Goal: Contribute content: Contribute content

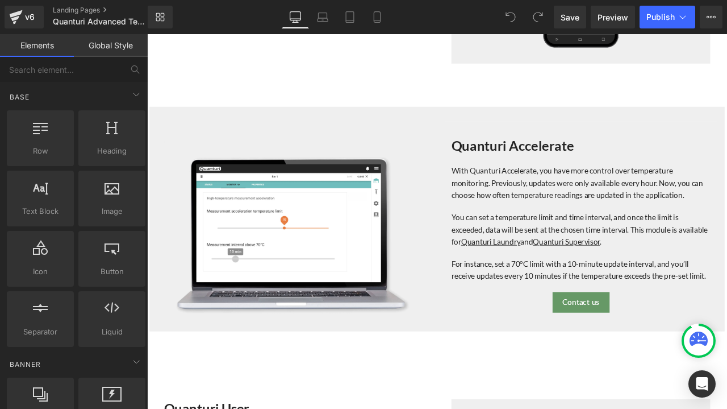
scroll to position [511, 0]
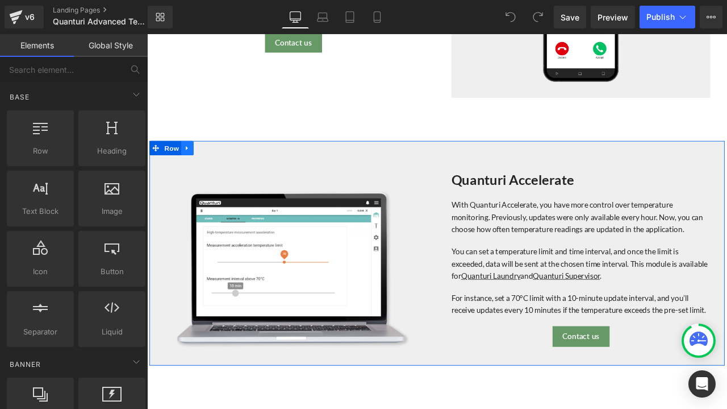
click at [191, 165] on icon at bounding box center [195, 169] width 8 height 9
click at [208, 169] on icon at bounding box center [210, 169] width 8 height 9
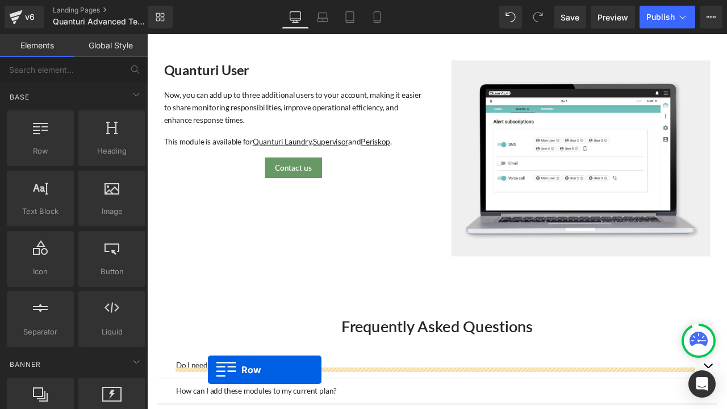
scroll to position [1060, 0]
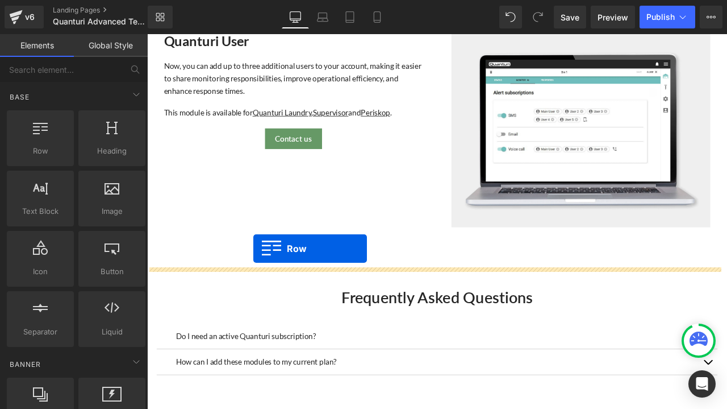
drag, startPoint x: 156, startPoint y: 90, endPoint x: 273, endPoint y: 288, distance: 230.1
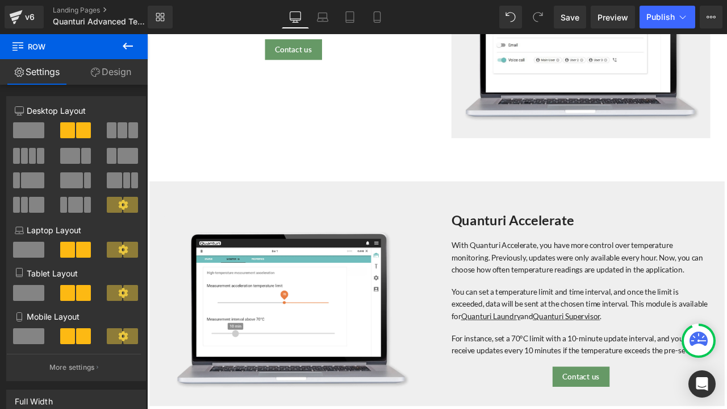
scroll to position [1157, 0]
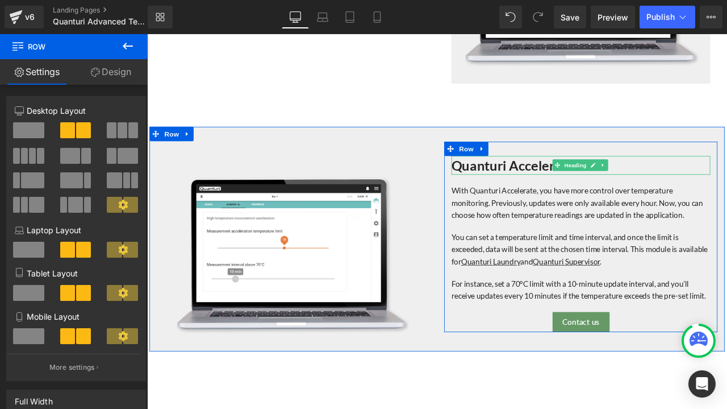
click at [712, 183] on h2 "Quanturi Accelerate" at bounding box center [661, 189] width 307 height 22
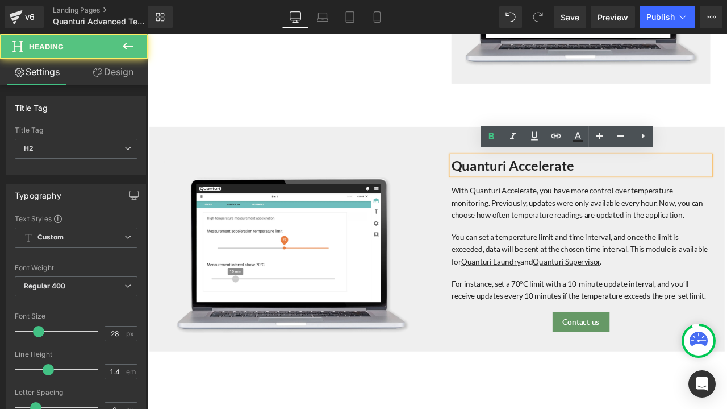
click at [712, 183] on h2 "Quanturi Accelerate" at bounding box center [661, 189] width 307 height 22
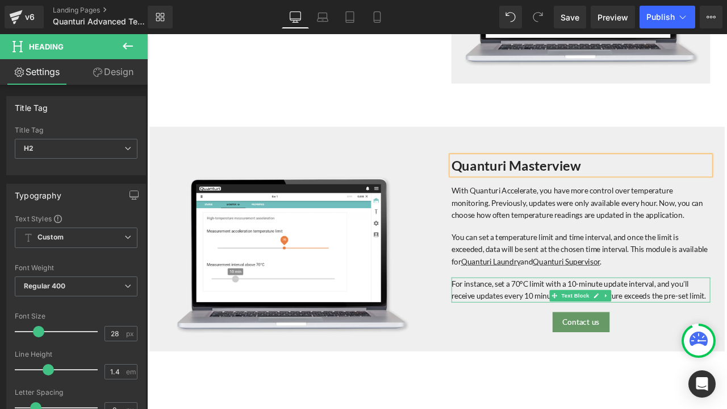
click at [564, 350] on div "For instance, set a 70°C limit with a 10-minute update interval, and you’ll rec…" at bounding box center [661, 337] width 307 height 30
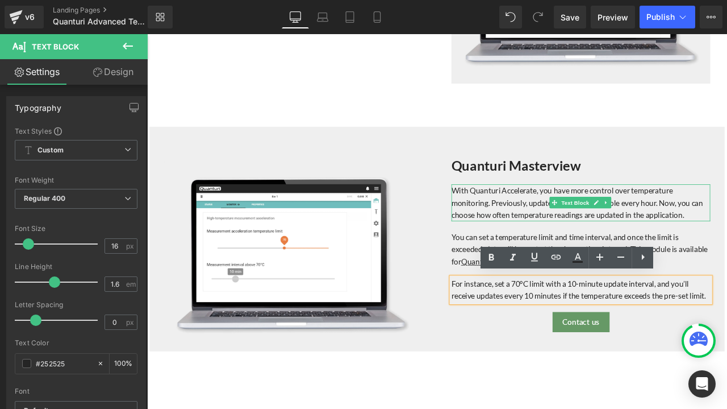
click at [727, 240] on div "With Quanturi Accelerate, you have more control over temperature monitoring. Pr…" at bounding box center [661, 234] width 307 height 44
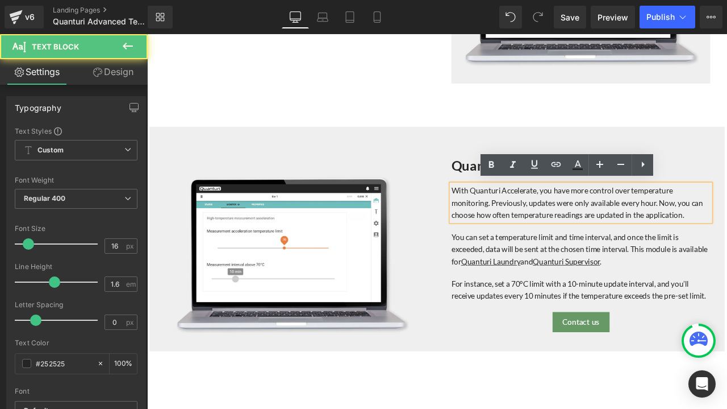
click at [727, 244] on div "With Quanturi Accelerate, you have more control over temperature monitoring. Pr…" at bounding box center [661, 234] width 307 height 44
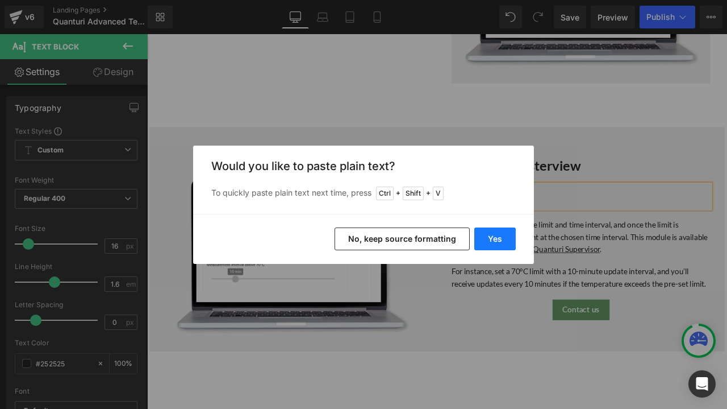
click at [507, 238] on button "Yes" at bounding box center [494, 238] width 41 height 23
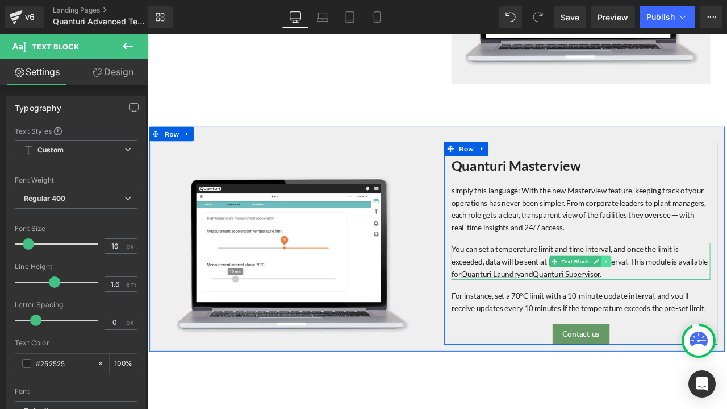
click at [689, 303] on link at bounding box center [691, 304] width 12 height 14
click at [694, 300] on icon at bounding box center [697, 303] width 6 height 7
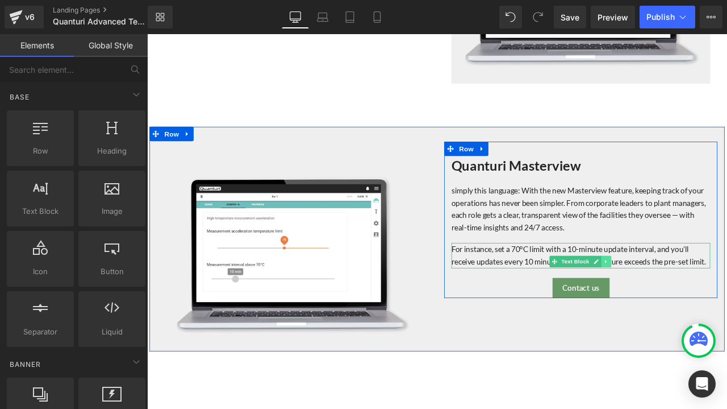
click at [688, 300] on icon at bounding box center [691, 303] width 6 height 7
click at [694, 303] on icon at bounding box center [697, 303] width 6 height 7
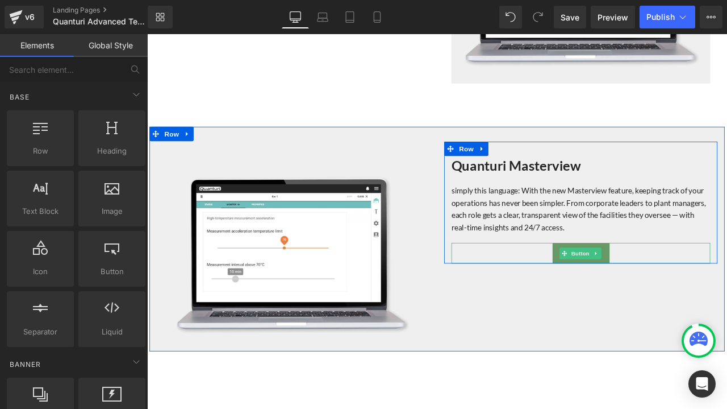
click at [718, 288] on div "Contact us" at bounding box center [661, 293] width 307 height 24
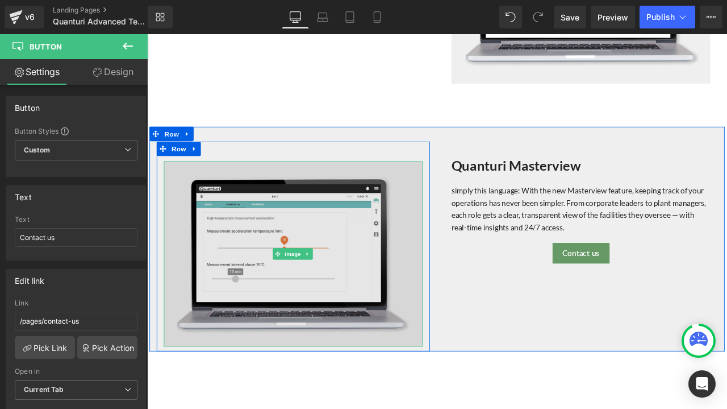
click at [323, 316] on img at bounding box center [320, 294] width 307 height 219
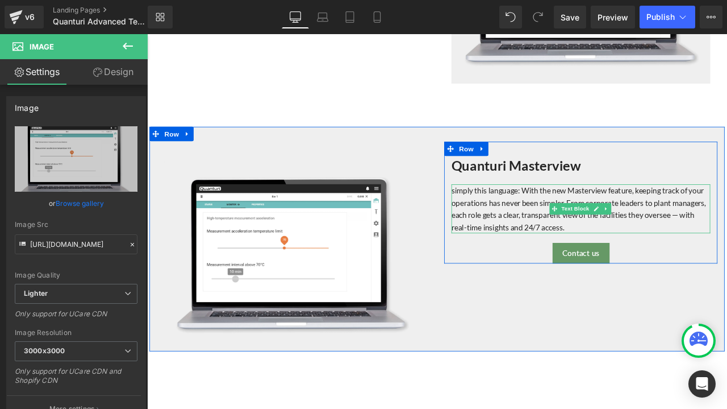
click at [589, 217] on div "simply this language: With the new Masterview feature, keeping track of your op…" at bounding box center [661, 241] width 307 height 58
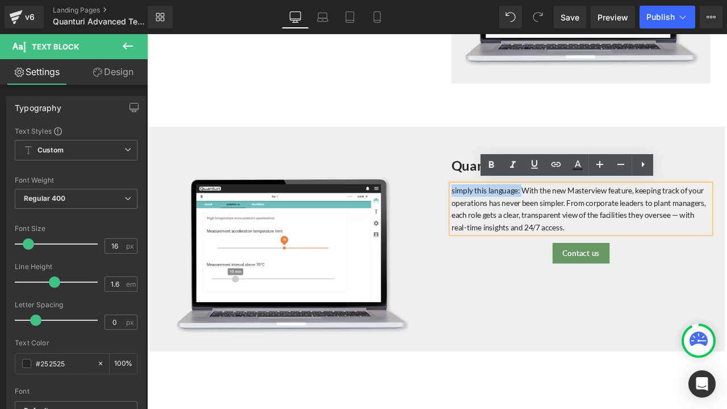
drag, startPoint x: 586, startPoint y: 216, endPoint x: 504, endPoint y: 218, distance: 82.4
click at [508, 218] on div "simply this language: With the new Masterview feature, keeping track of your op…" at bounding box center [661, 241] width 307 height 58
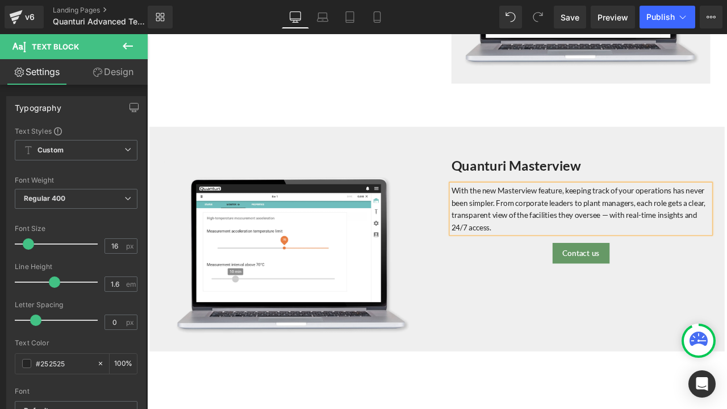
click at [637, 212] on div "With the new Masterview feature, keeping track of your operations has never bee…" at bounding box center [661, 241] width 307 height 58
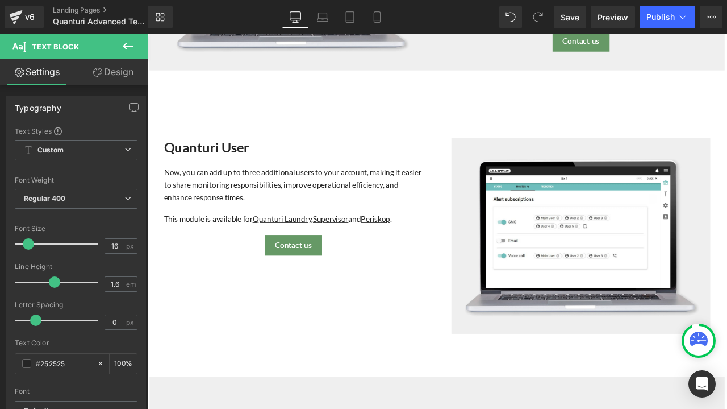
scroll to position [1043, 0]
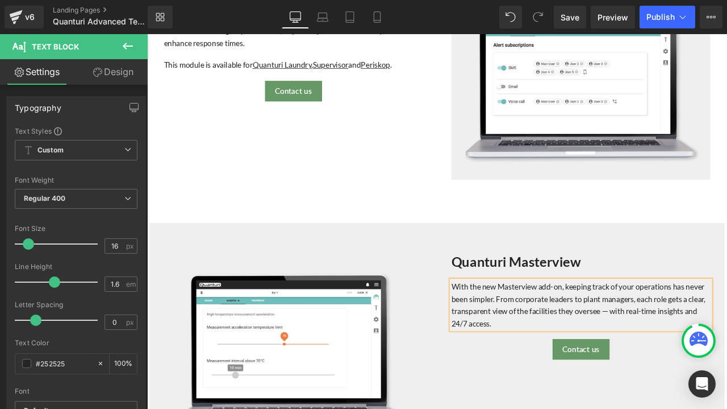
click at [716, 359] on div "With the new Masterview add-on, keeping track of your operations has never been…" at bounding box center [661, 355] width 307 height 58
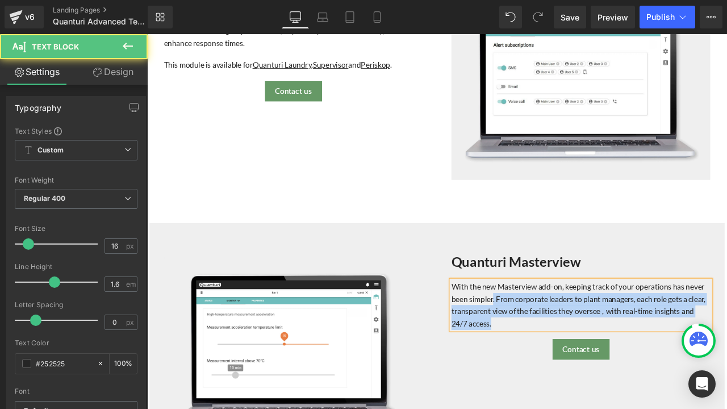
drag, startPoint x: 553, startPoint y: 347, endPoint x: 501, endPoint y: 328, distance: 56.1
click at [508, 328] on div "With the new Masterview add-on, keeping track of your operations has never been…" at bounding box center [661, 355] width 307 height 58
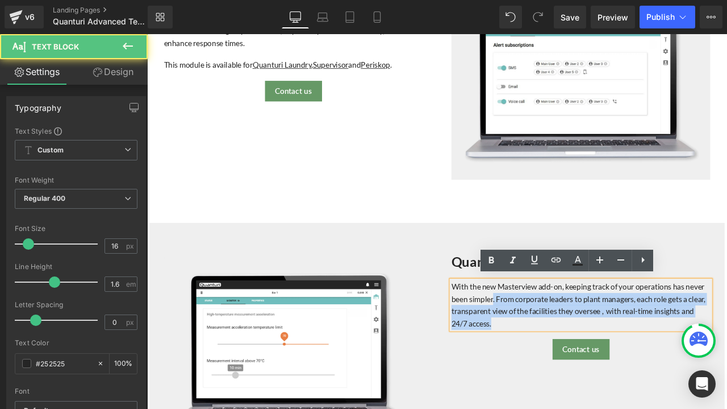
click at [555, 346] on div "With the new Masterview add-on, keeping track of your operations has never been…" at bounding box center [661, 355] width 307 height 58
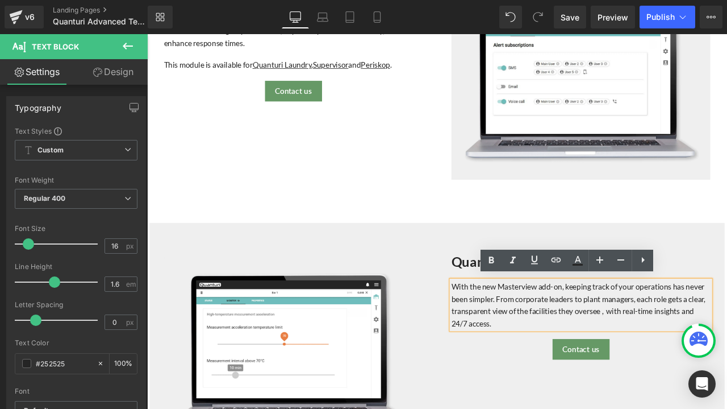
click at [554, 345] on div "With the new Masterview add-on, keeping track of your operations has never been…" at bounding box center [661, 355] width 307 height 58
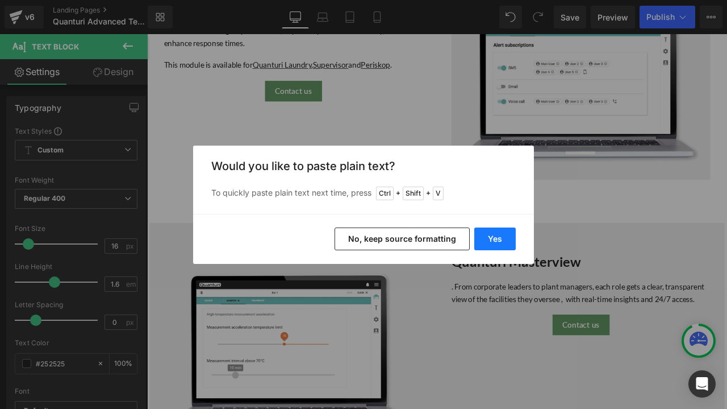
click at [493, 239] on button "Yes" at bounding box center [494, 238] width 41 height 23
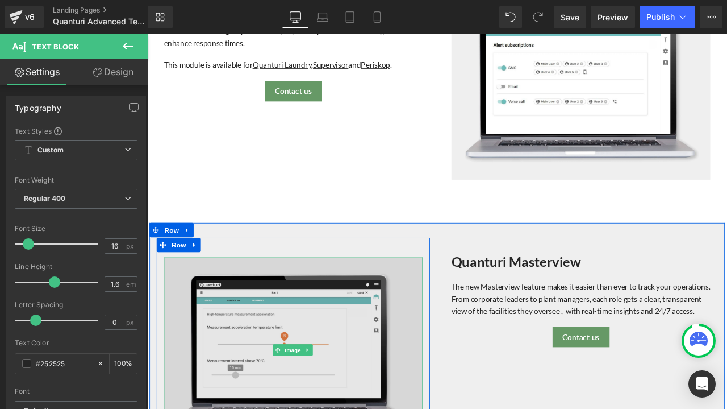
click at [346, 378] on img at bounding box center [320, 407] width 307 height 219
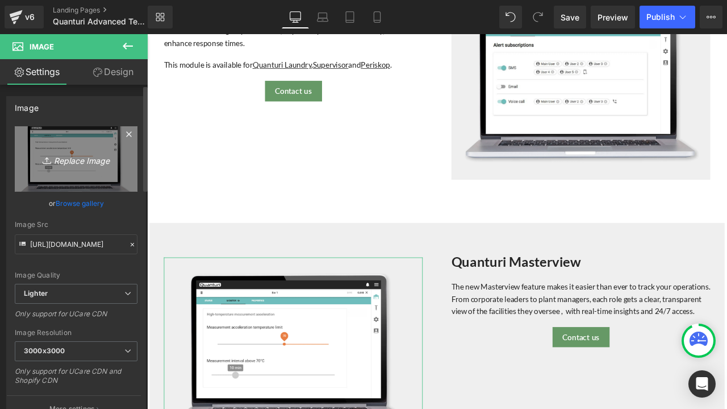
click at [84, 154] on icon "Replace Image" at bounding box center [76, 159] width 91 height 14
type input "C:\fakepath\Master view Add-on.jpg"
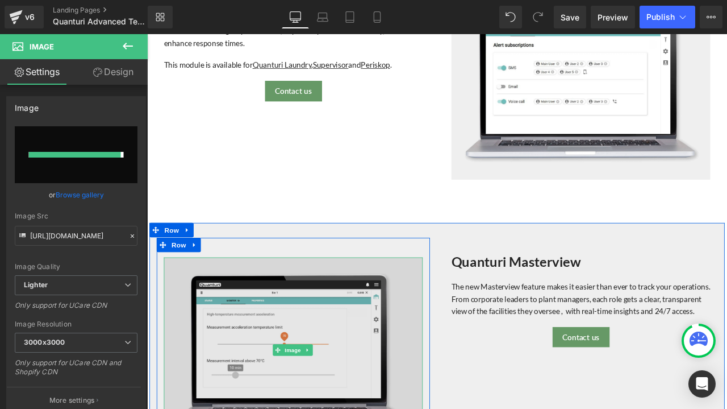
type input "[URL][DOMAIN_NAME]"
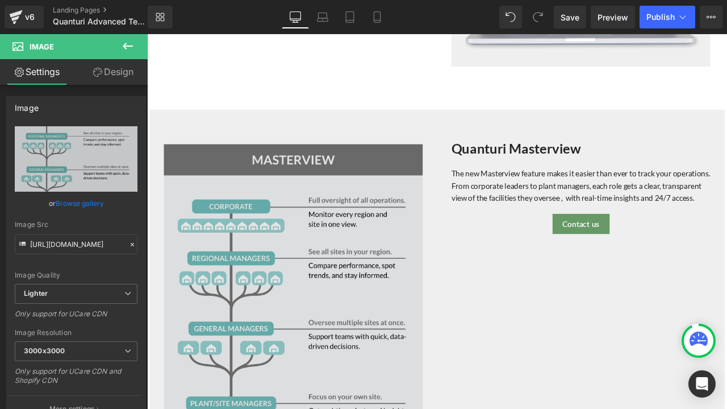
scroll to position [1327, 0]
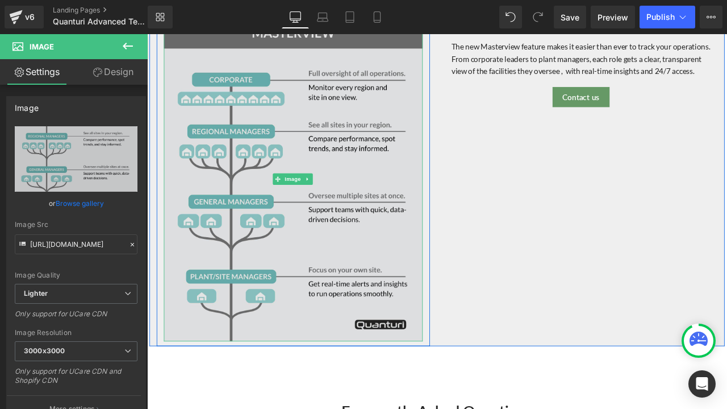
drag, startPoint x: 466, startPoint y: 389, endPoint x: 389, endPoint y: 277, distance: 135.7
click at [390, 278] on div "Image" at bounding box center [320, 206] width 307 height 384
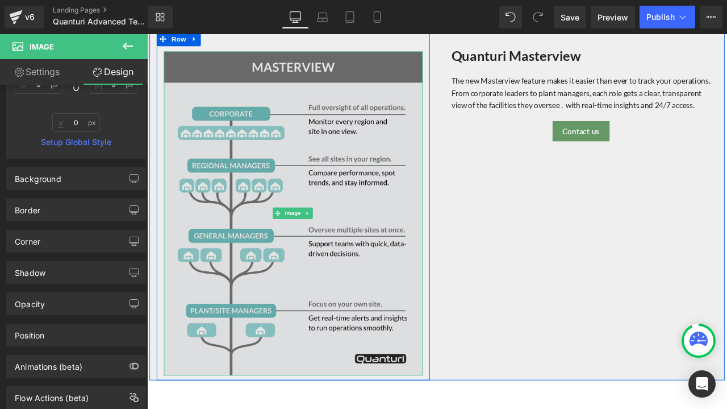
scroll to position [1270, 0]
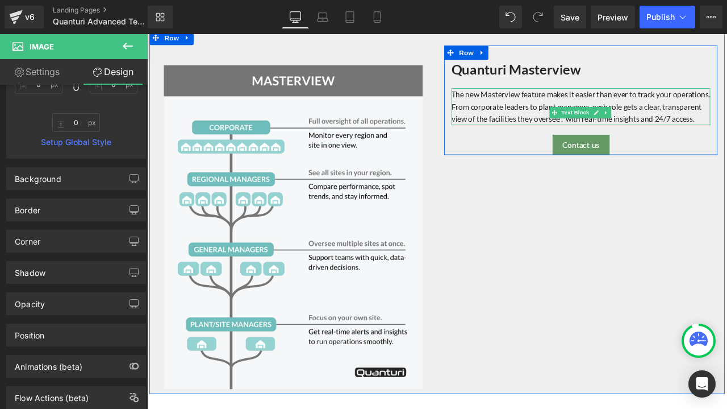
click at [619, 103] on div "The new Masterview feature makes it easier than ever to track your operations. …" at bounding box center [661, 120] width 307 height 44
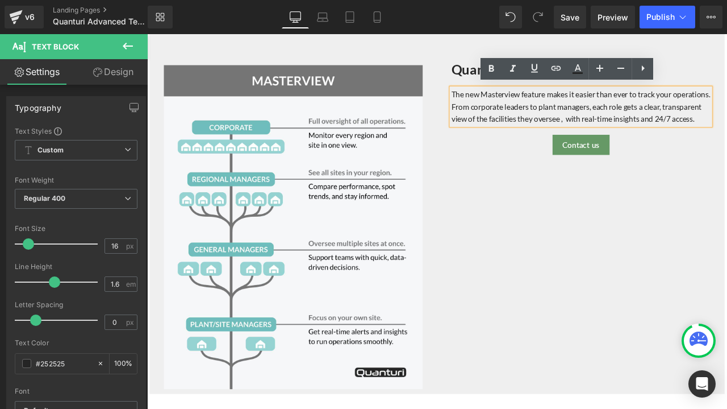
click at [618, 99] on div "The new Masterview feature makes it easier than ever to track your operations. …" at bounding box center [661, 120] width 307 height 44
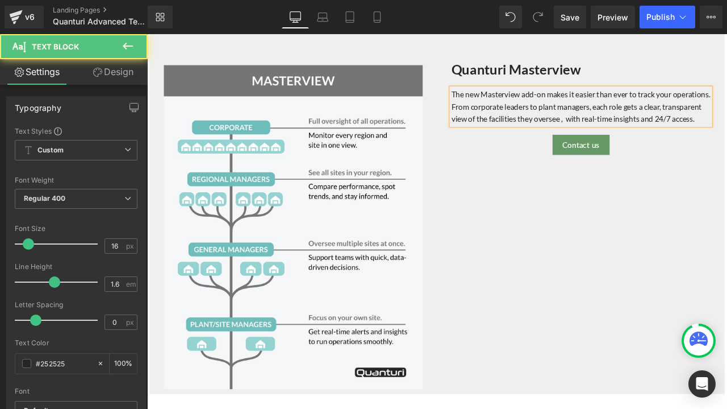
click at [714, 103] on div "The new Masterview add-on makes it easier than ever to track your operations. F…" at bounding box center [661, 120] width 307 height 44
click at [727, 130] on div "The new Masterview add-on makes it easier to track your operations. From corpor…" at bounding box center [661, 120] width 307 height 44
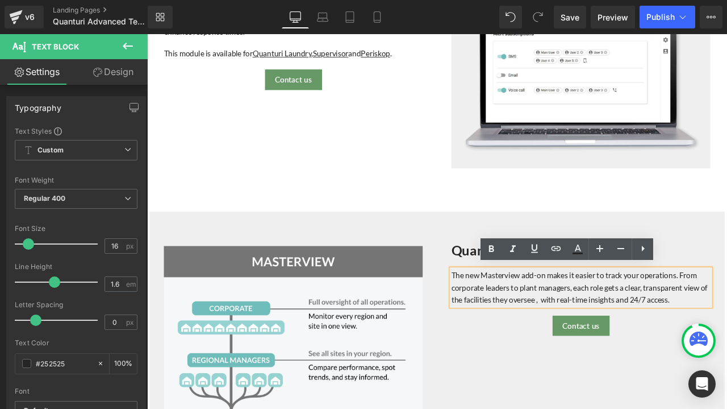
scroll to position [1157, 0]
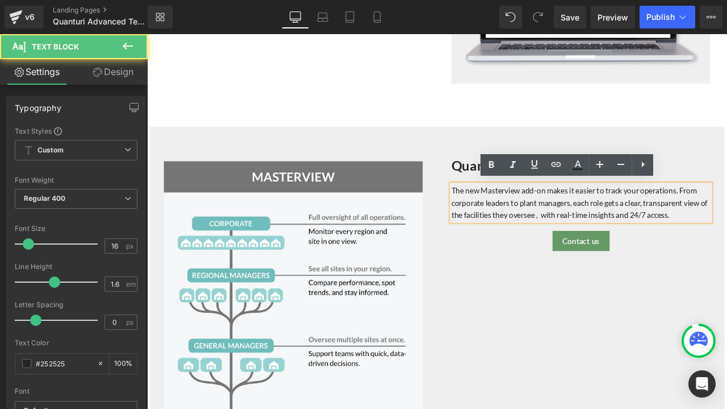
click at [727, 247] on div "The new Masterview add-on makes it easier to track your operations. From corpor…" at bounding box center [661, 234] width 307 height 44
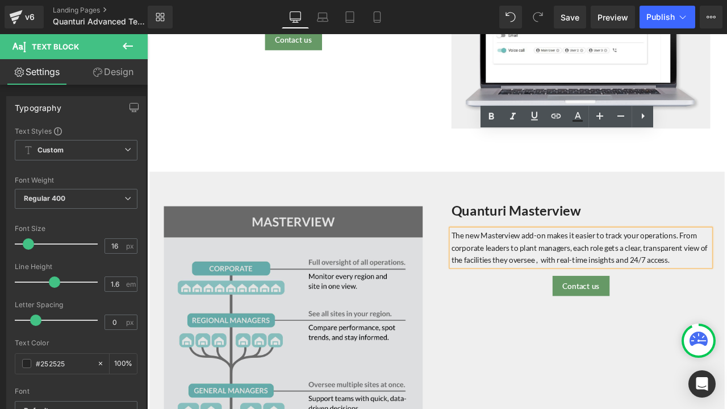
scroll to position [1214, 0]
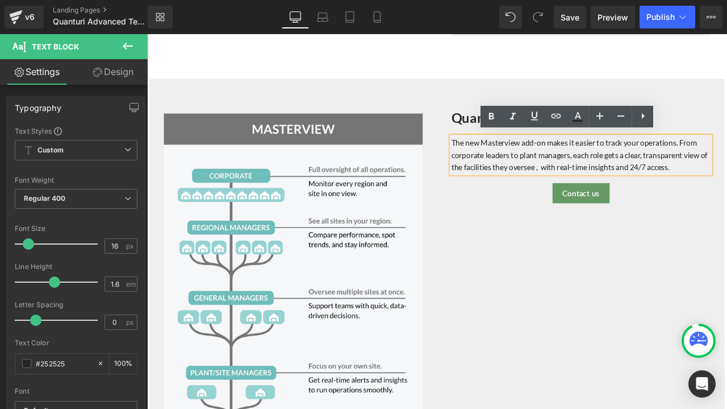
click at [727, 188] on div "The new Masterview add-on makes it easier to track your operations. From corpor…" at bounding box center [661, 177] width 307 height 44
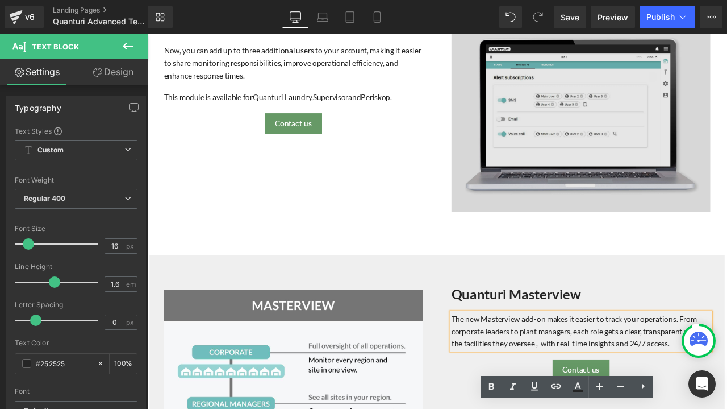
scroll to position [1100, 0]
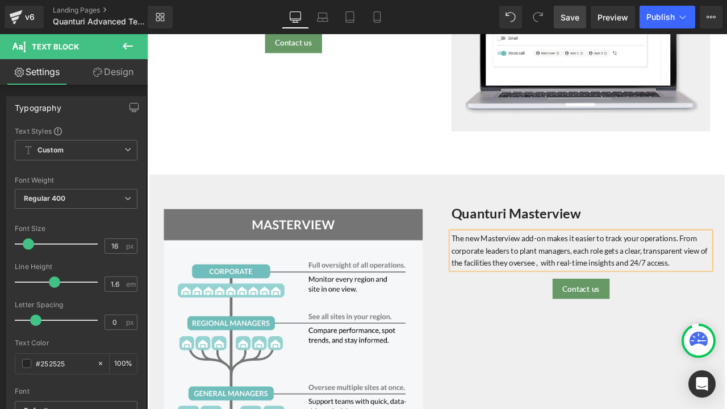
click at [567, 16] on span "Save" at bounding box center [570, 17] width 19 height 12
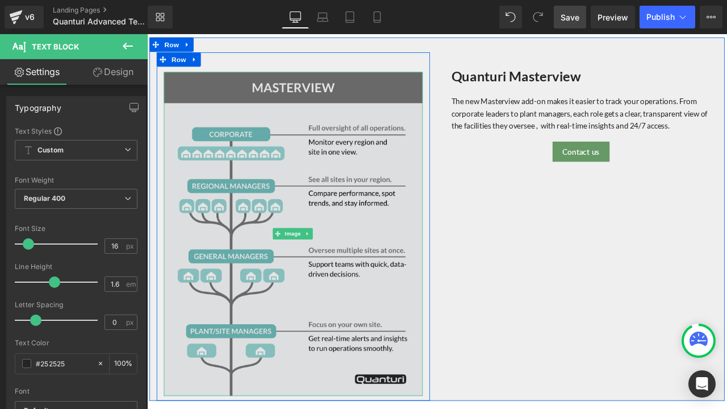
scroll to position [1214, 0]
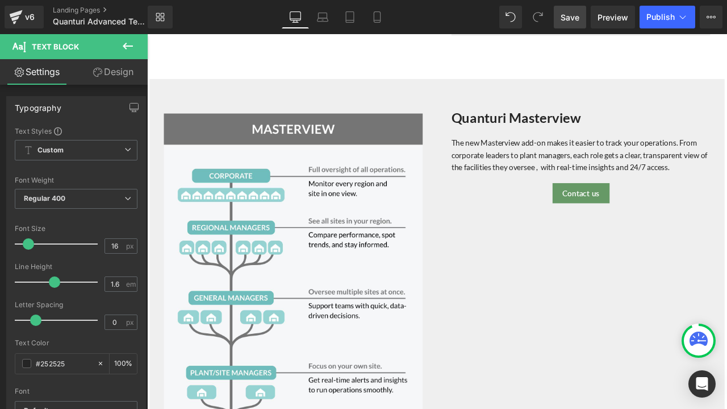
click at [572, 20] on span "Save" at bounding box center [570, 17] width 19 height 12
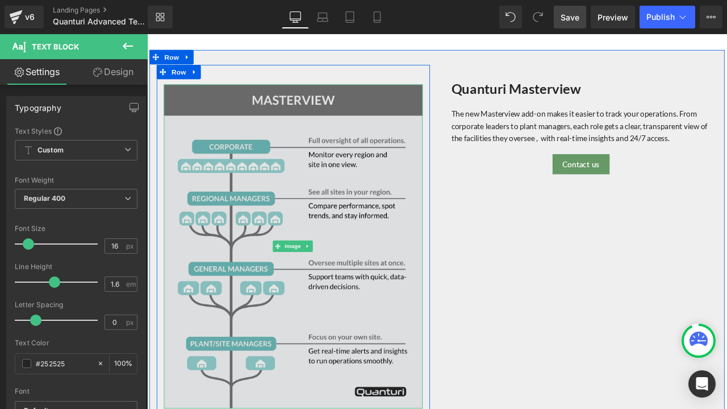
scroll to position [1270, 0]
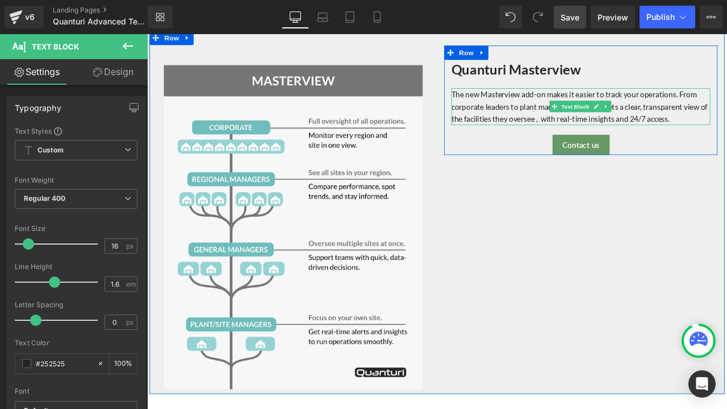
click at [727, 130] on div "The new Masterview add-on makes it easier to track your operations. From corpor…" at bounding box center [661, 120] width 307 height 44
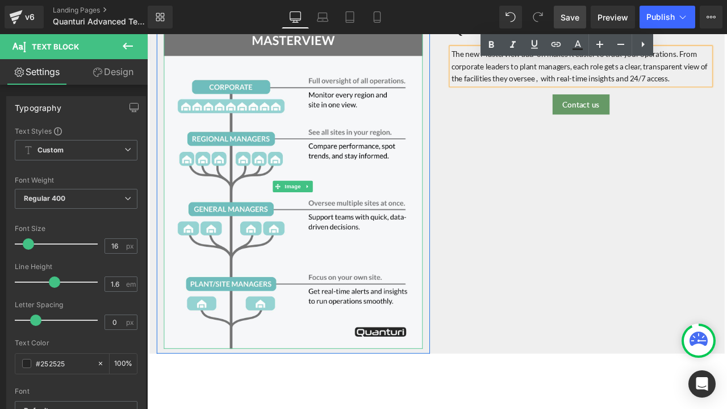
scroll to position [1441, 0]
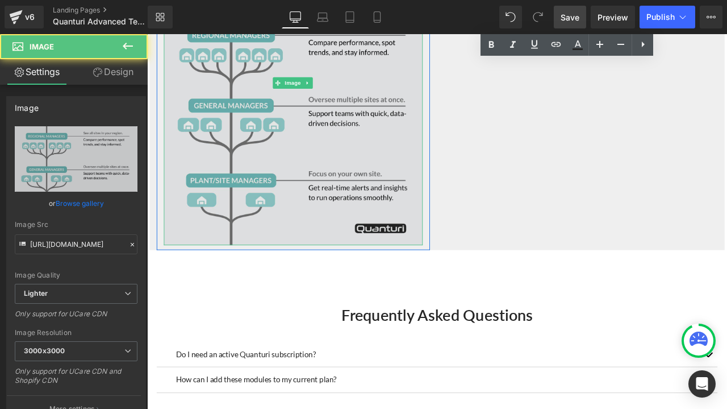
drag, startPoint x: 464, startPoint y: 277, endPoint x: 466, endPoint y: 245, distance: 31.9
click at [466, 245] on div "Image" at bounding box center [320, 93] width 307 height 384
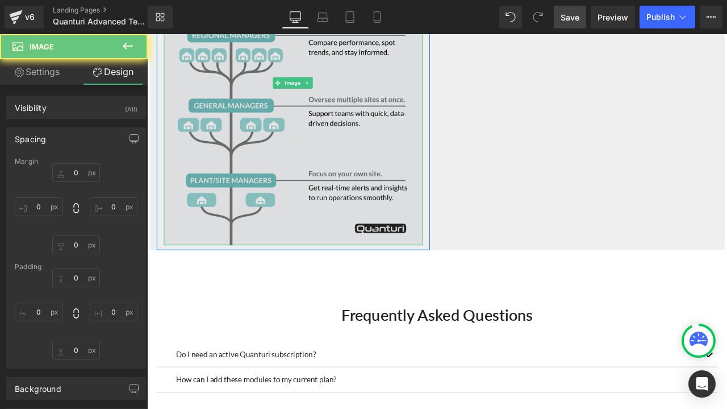
type input "0"
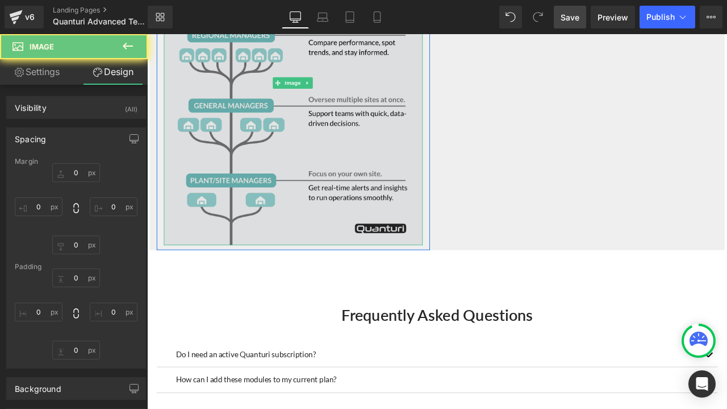
type input "0"
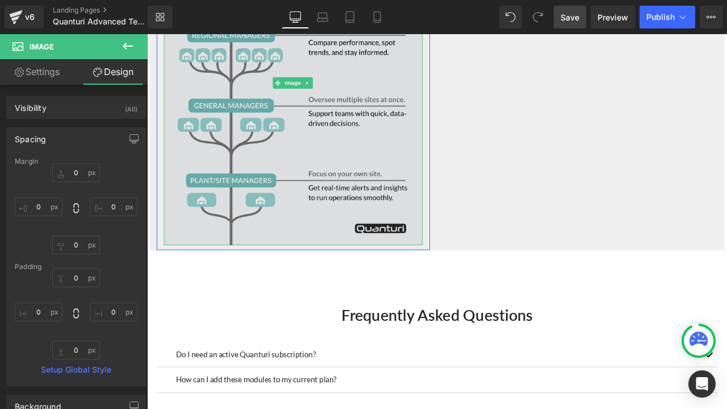
click at [336, 219] on img at bounding box center [320, 93] width 307 height 384
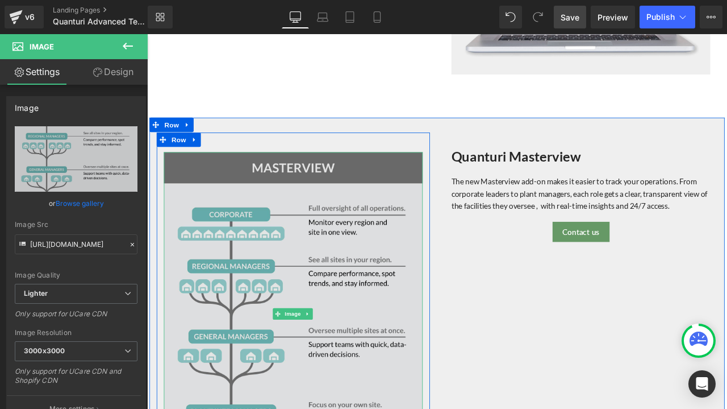
scroll to position [1157, 0]
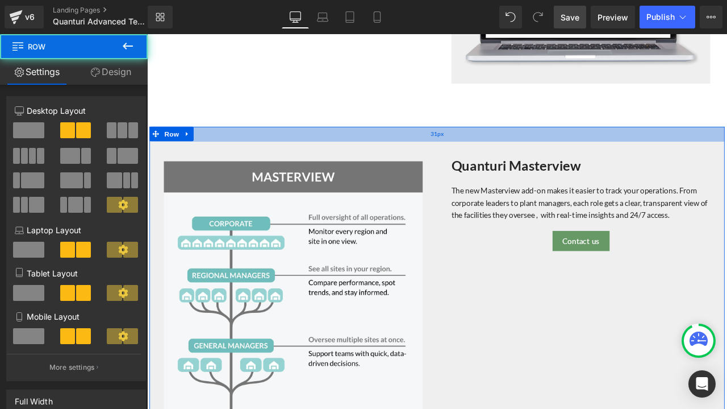
click at [295, 149] on div "31px" at bounding box center [491, 153] width 682 height 18
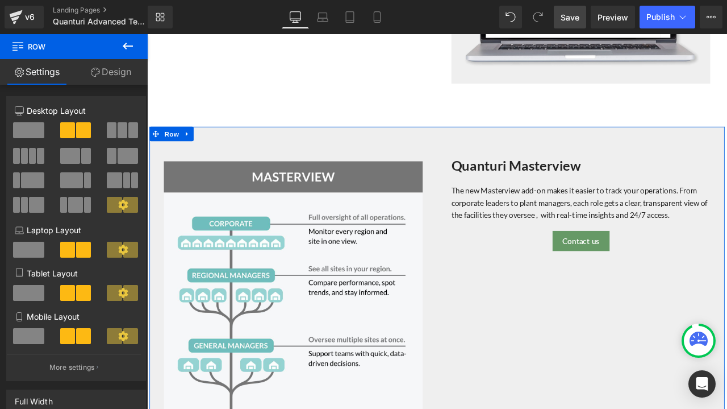
click at [533, 294] on div "Image Row 41px Quanturi Masterview Heading The new Masterview add-on makes it e…" at bounding box center [491, 359] width 682 height 430
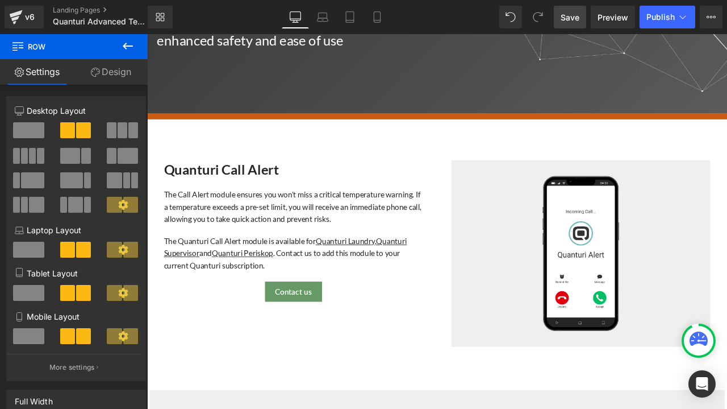
scroll to position [191, 0]
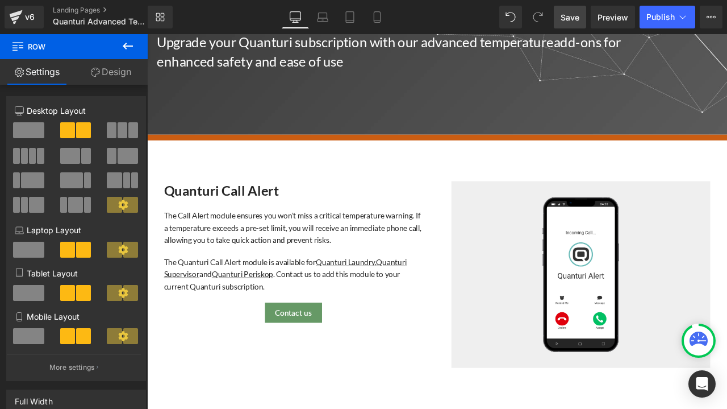
click at [567, 21] on span "Save" at bounding box center [570, 17] width 19 height 12
